Goal: Find specific page/section: Find specific page/section

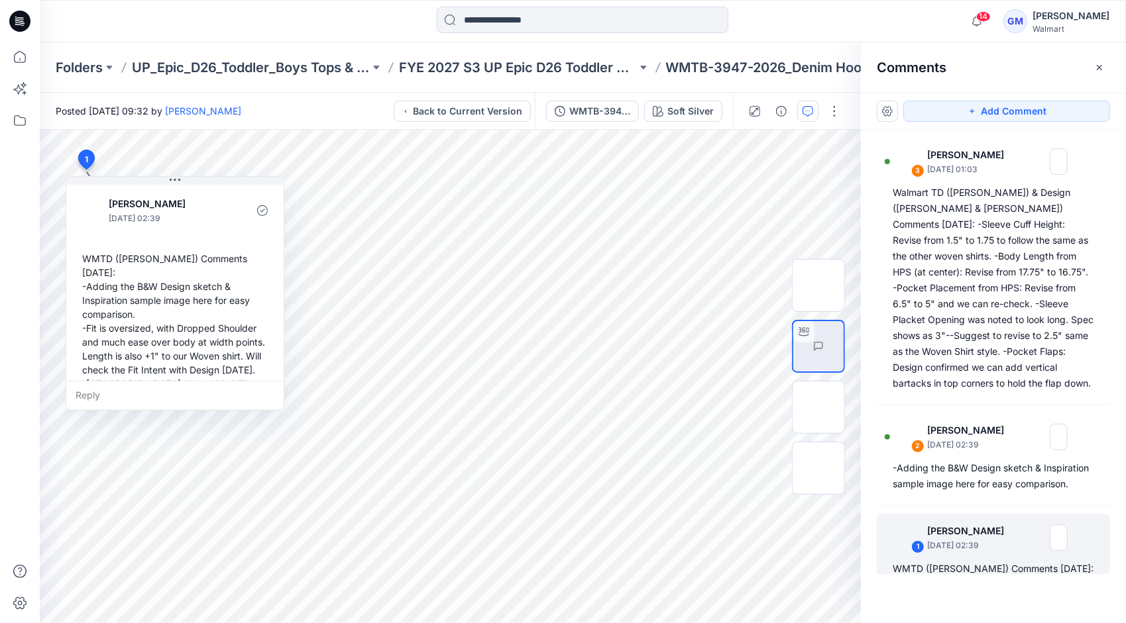
scroll to position [301, 0]
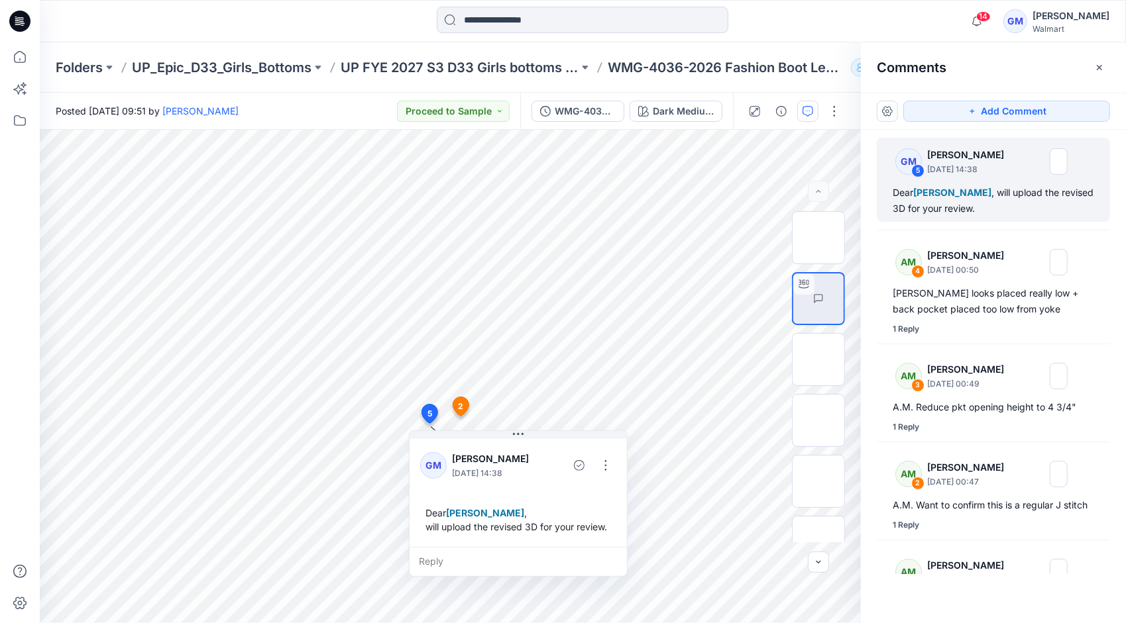
click at [538, 34] on div at bounding box center [583, 21] width 292 height 29
click at [531, 20] on input at bounding box center [583, 20] width 292 height 27
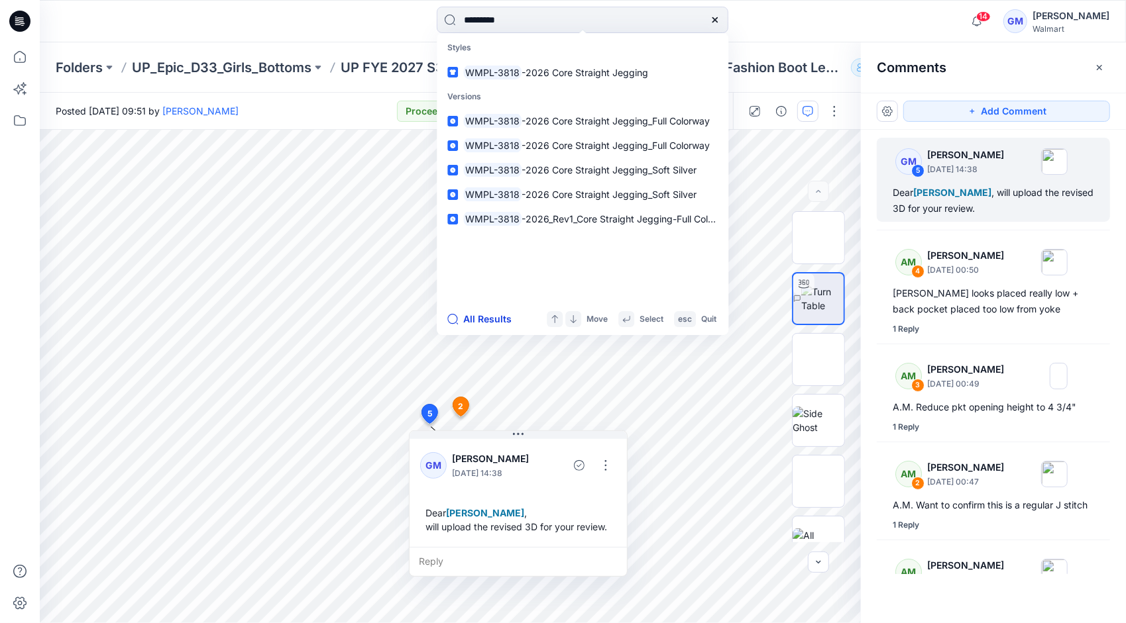
type input "*********"
click at [492, 315] on button "All Results" at bounding box center [483, 319] width 73 height 16
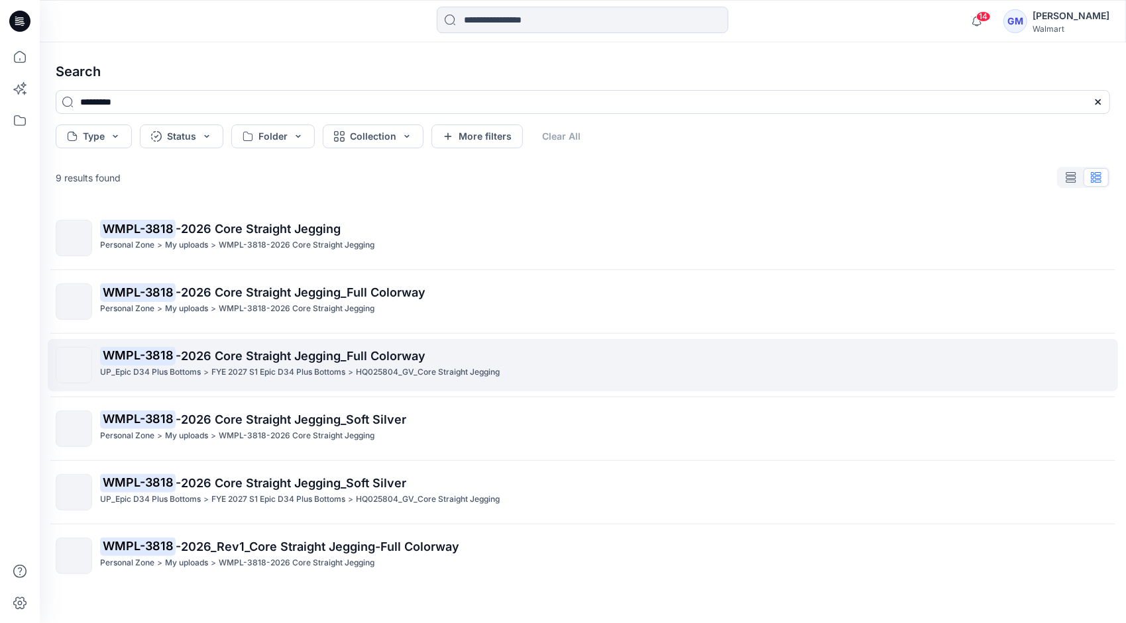
click at [315, 370] on p "FYE 2027 S1 Epic D34 Plus Bottoms" at bounding box center [278, 373] width 134 height 14
